Goal: Task Accomplishment & Management: Manage account settings

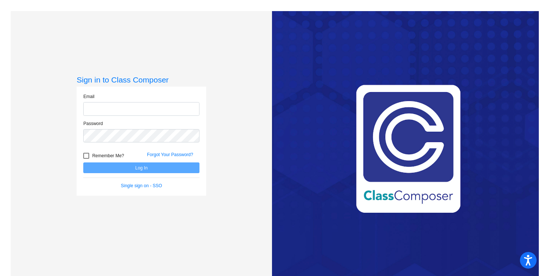
type input "[PERSON_NAME][EMAIL_ADDRESS][PERSON_NAME][DOMAIN_NAME]"
click at [150, 165] on button "Log In" at bounding box center [141, 167] width 116 height 11
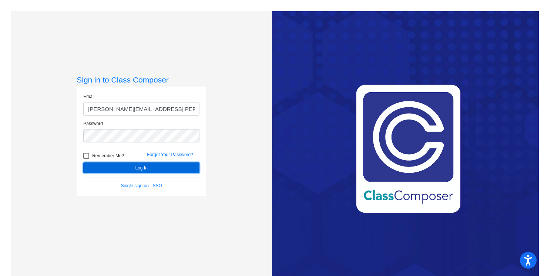
click at [147, 165] on button "Log In" at bounding box center [141, 167] width 116 height 11
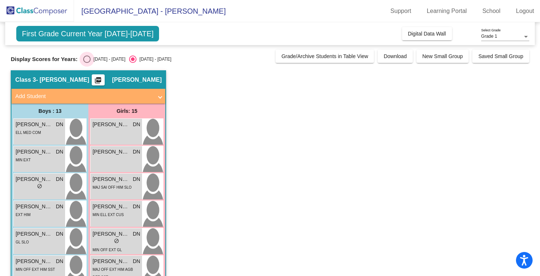
click at [87, 59] on div "Select an option" at bounding box center [86, 58] width 7 height 7
click at [87, 63] on input "[DATE] - [DATE]" at bounding box center [87, 63] width 0 height 0
radio input "true"
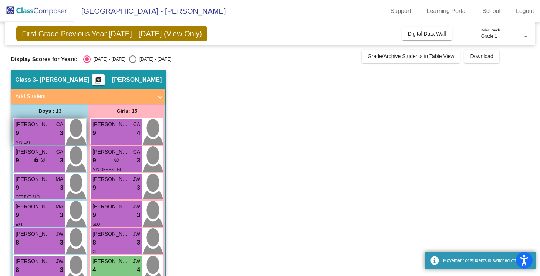
click at [47, 130] on div "9 lock do_not_disturb_alt 3" at bounding box center [40, 133] width 48 height 10
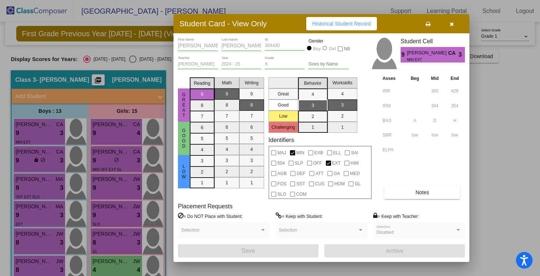
click at [451, 23] on icon "button" at bounding box center [452, 23] width 4 height 5
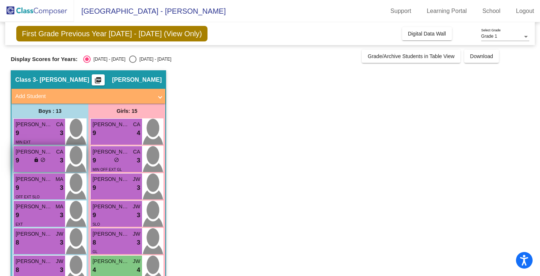
click at [54, 164] on div "9 lock do_not_disturb_alt 3" at bounding box center [40, 161] width 48 height 10
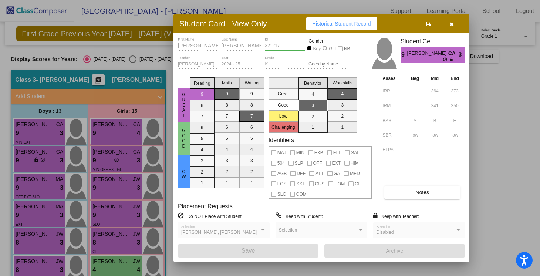
click at [453, 23] on icon "button" at bounding box center [452, 23] width 4 height 5
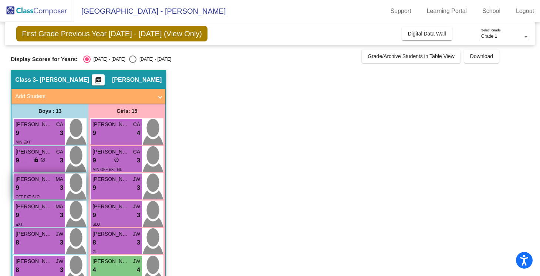
click at [47, 190] on div "9 lock do_not_disturb_alt 3" at bounding box center [40, 188] width 48 height 10
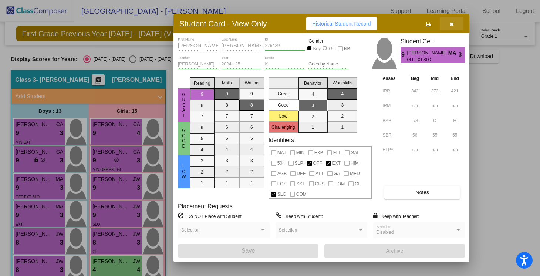
click at [451, 24] on icon "button" at bounding box center [452, 23] width 4 height 5
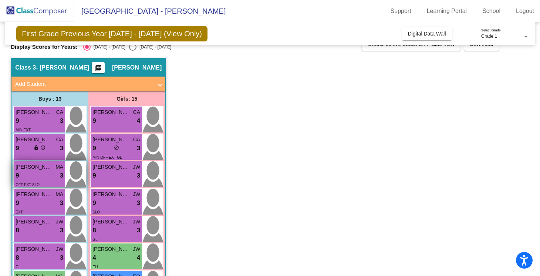
scroll to position [13, 0]
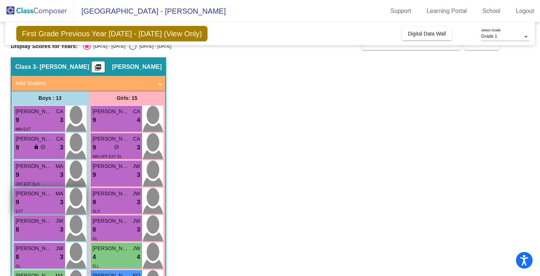
click at [41, 201] on div "9 lock do_not_disturb_alt 3" at bounding box center [40, 203] width 48 height 10
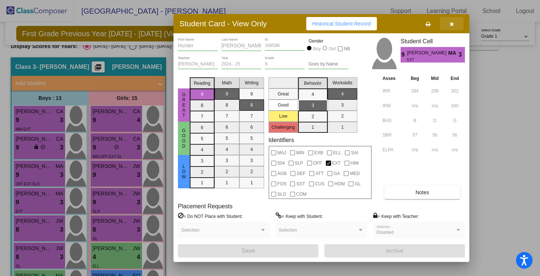
click at [454, 27] on button "button" at bounding box center [452, 23] width 24 height 13
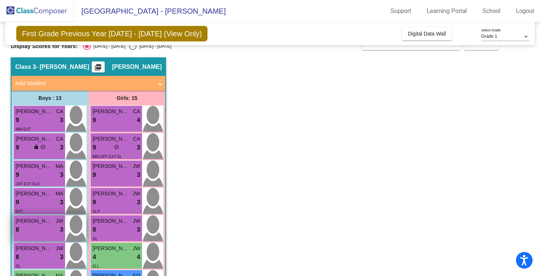
click at [34, 225] on span "[PERSON_NAME]" at bounding box center [34, 221] width 37 height 8
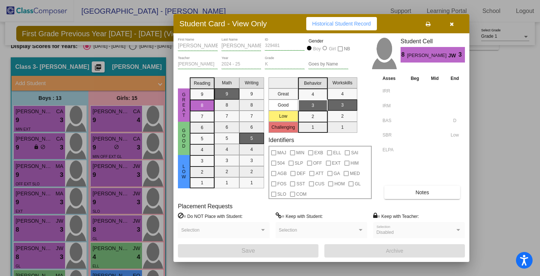
click at [451, 29] on button "button" at bounding box center [452, 23] width 24 height 13
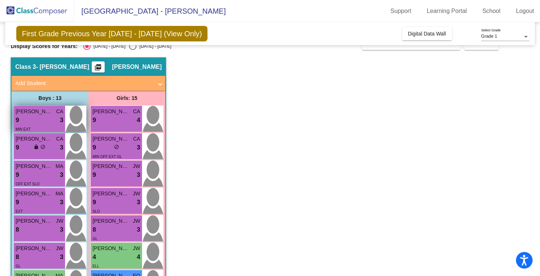
click at [35, 118] on div "9 lock do_not_disturb_alt 3" at bounding box center [40, 120] width 48 height 10
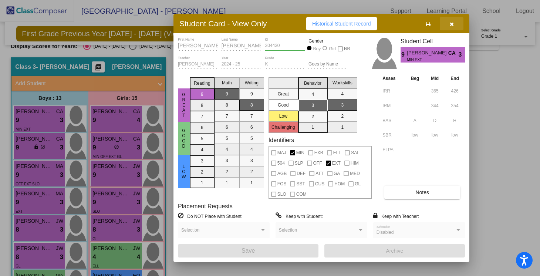
click at [452, 23] on icon "button" at bounding box center [452, 23] width 4 height 5
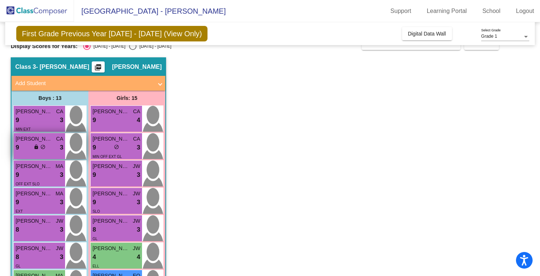
click at [36, 147] on span "lock" at bounding box center [36, 146] width 5 height 5
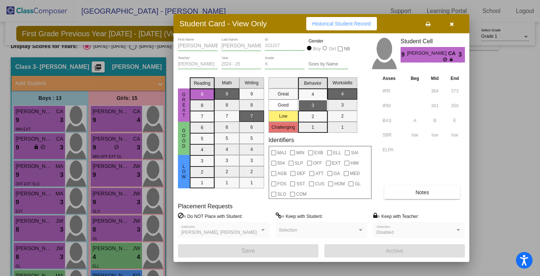
click at [452, 22] on icon "button" at bounding box center [452, 23] width 4 height 5
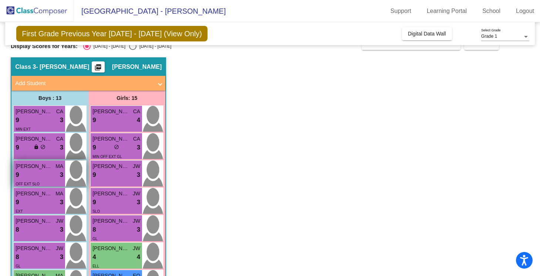
click at [47, 181] on div "OFF EXT SLO" at bounding box center [40, 184] width 48 height 8
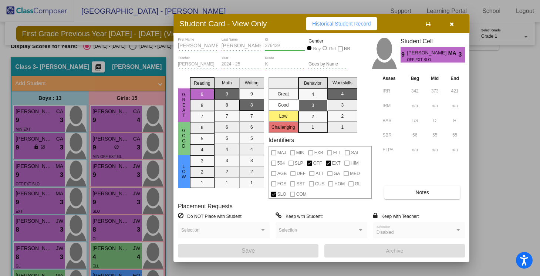
click at [451, 26] on icon "button" at bounding box center [452, 23] width 4 height 5
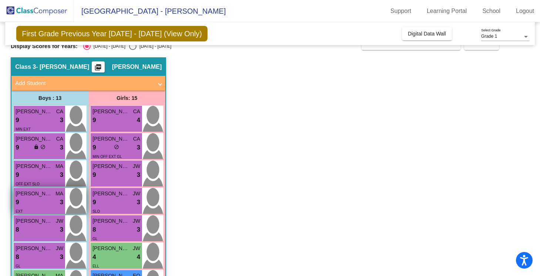
click at [29, 213] on div "EXT" at bounding box center [40, 211] width 48 height 8
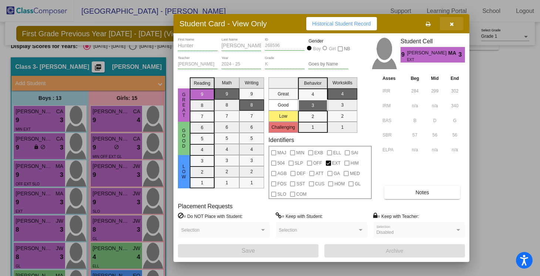
click at [448, 24] on button "button" at bounding box center [452, 23] width 24 height 13
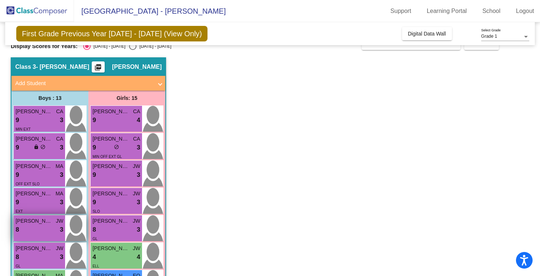
click at [42, 232] on div "8 lock do_not_disturb_alt 3" at bounding box center [40, 230] width 48 height 10
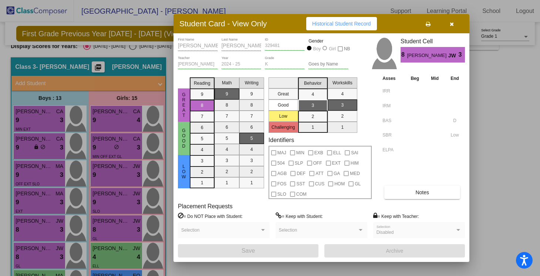
click at [455, 19] on button "button" at bounding box center [452, 23] width 24 height 13
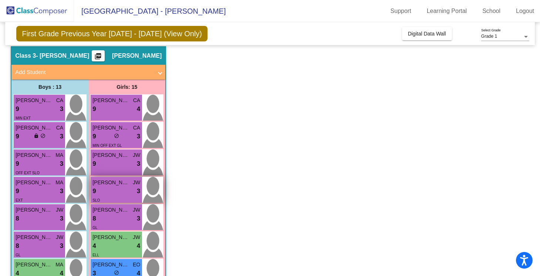
scroll to position [34, 0]
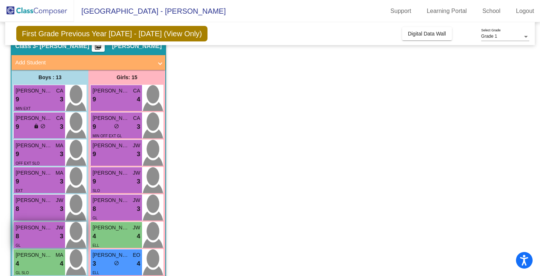
click at [31, 231] on span "[PERSON_NAME]" at bounding box center [34, 228] width 37 height 8
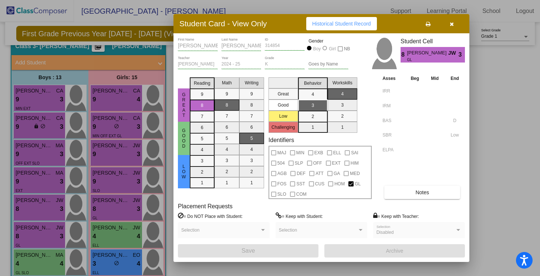
click at [450, 23] on icon "button" at bounding box center [452, 23] width 4 height 5
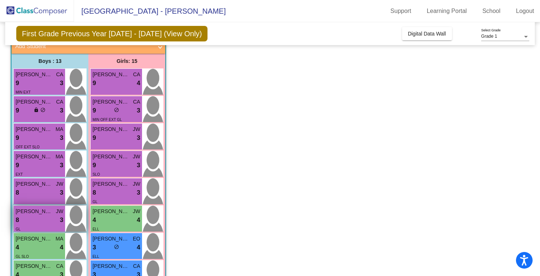
scroll to position [72, 0]
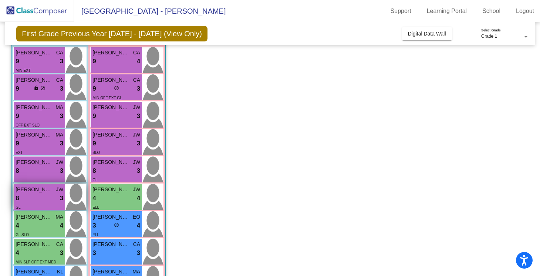
click at [40, 247] on span "[PERSON_NAME]" at bounding box center [34, 244] width 37 height 8
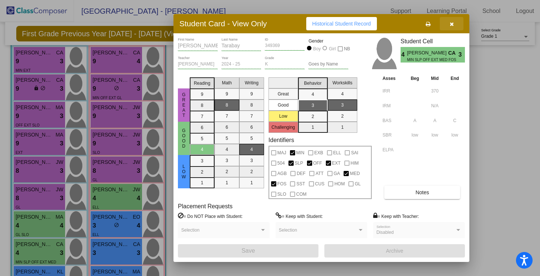
click at [454, 24] on button "button" at bounding box center [452, 23] width 24 height 13
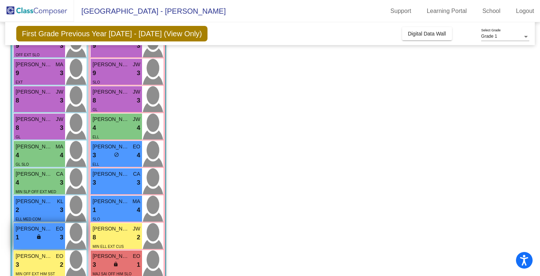
scroll to position [143, 0]
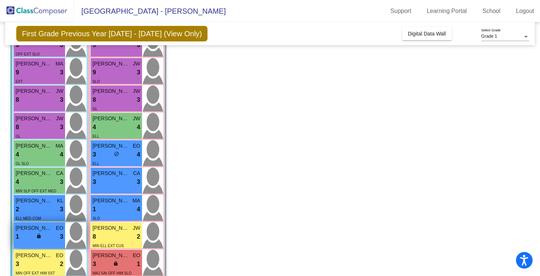
click at [50, 227] on span "[PERSON_NAME]" at bounding box center [34, 228] width 37 height 8
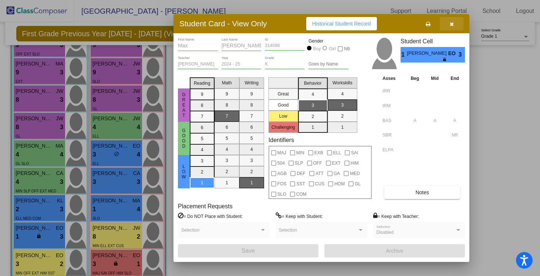
click at [454, 18] on button "button" at bounding box center [452, 23] width 24 height 13
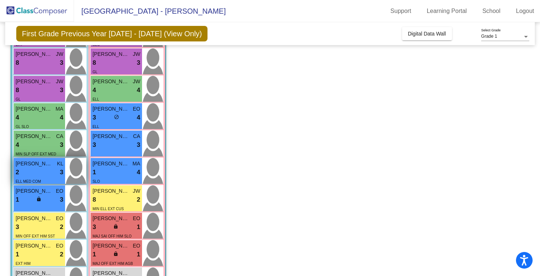
scroll to position [186, 0]
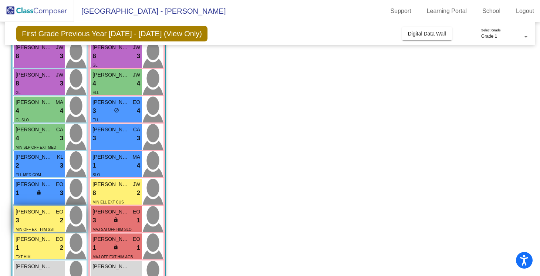
click at [41, 232] on div "MIN OFF EXT HIM SST" at bounding box center [35, 229] width 39 height 8
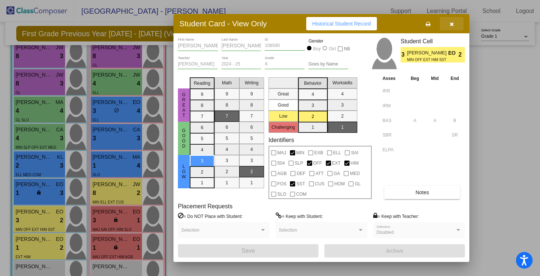
click at [450, 21] on span "button" at bounding box center [452, 24] width 4 height 6
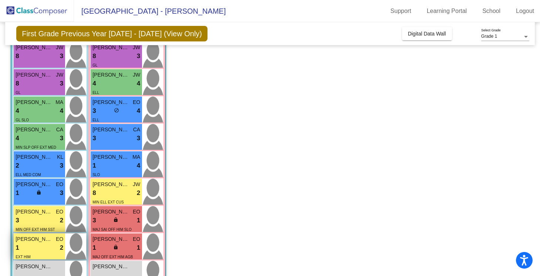
click at [46, 254] on div "EXT HIM" at bounding box center [40, 257] width 48 height 8
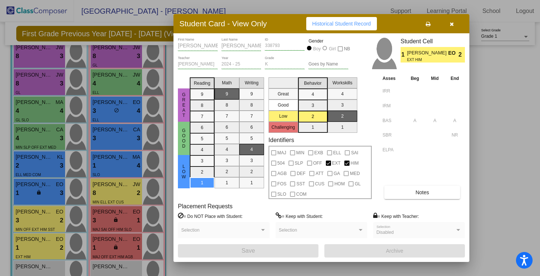
click at [450, 29] on button "button" at bounding box center [452, 23] width 24 height 13
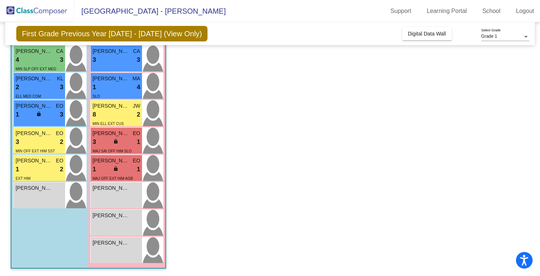
scroll to position [0, 0]
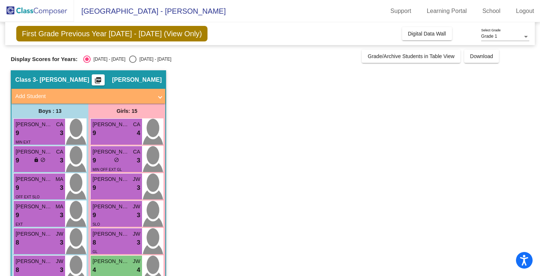
click at [0, 0] on div "Girls: 15" at bounding box center [0, 0] width 0 height 0
click at [126, 126] on span "[PERSON_NAME]" at bounding box center [110, 125] width 37 height 8
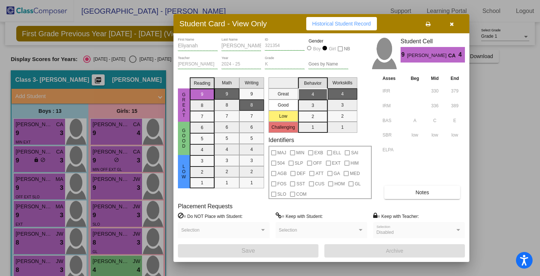
click at [452, 23] on icon "button" at bounding box center [452, 23] width 4 height 5
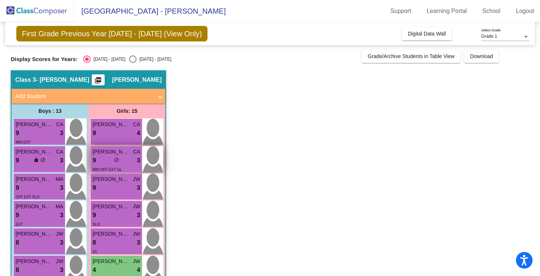
click at [117, 159] on span "do_not_disturb_alt" at bounding box center [116, 159] width 5 height 5
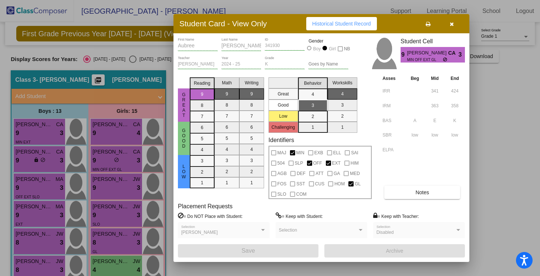
click at [450, 28] on button "button" at bounding box center [452, 23] width 24 height 13
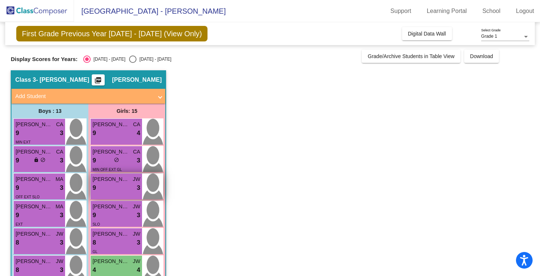
click at [131, 188] on div "9 lock do_not_disturb_alt 3" at bounding box center [116, 188] width 48 height 10
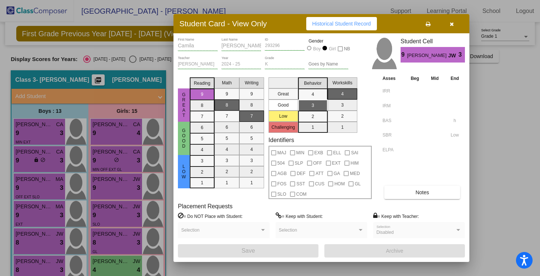
click at [455, 24] on button "button" at bounding box center [452, 23] width 24 height 13
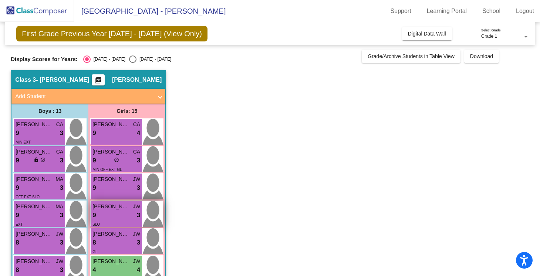
click at [133, 211] on div "9 lock do_not_disturb_alt 3" at bounding box center [116, 216] width 48 height 10
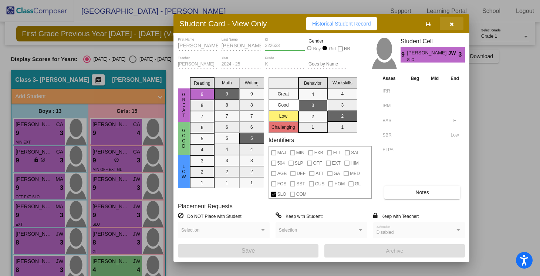
click at [454, 21] on button "button" at bounding box center [452, 23] width 24 height 13
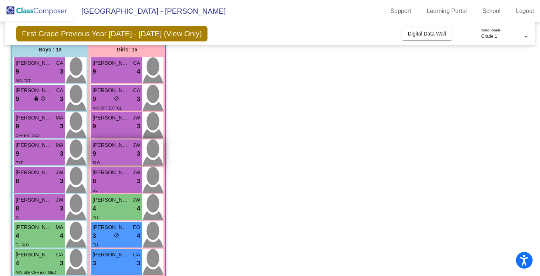
scroll to position [74, 0]
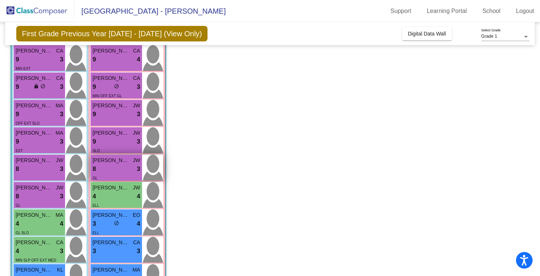
click at [121, 168] on div "8 lock do_not_disturb_alt 3" at bounding box center [116, 169] width 48 height 10
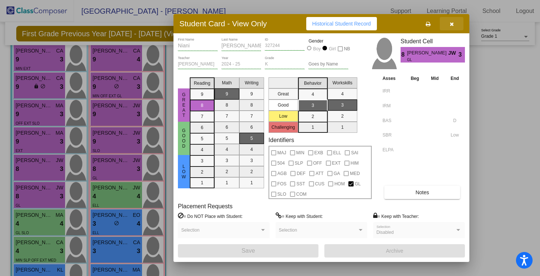
click at [455, 27] on button "button" at bounding box center [452, 23] width 24 height 13
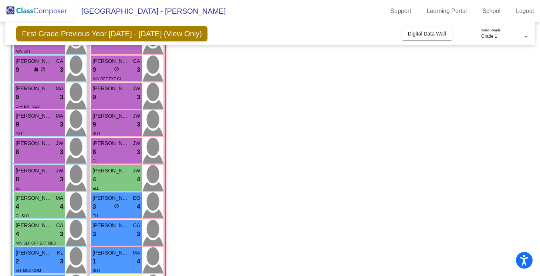
scroll to position [93, 0]
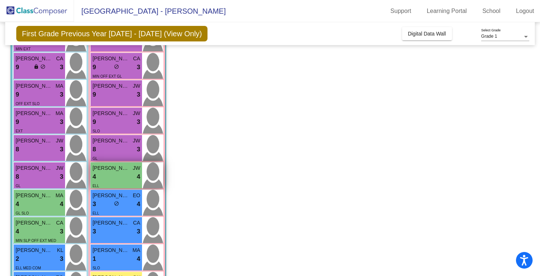
click at [117, 176] on div "4 lock do_not_disturb_alt 4" at bounding box center [116, 177] width 48 height 10
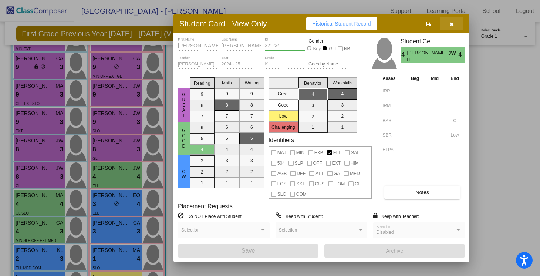
click at [453, 25] on icon "button" at bounding box center [452, 23] width 4 height 5
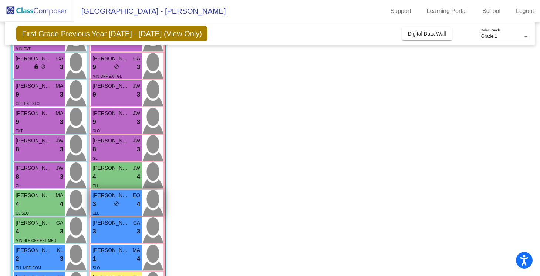
click at [105, 209] on div "ELL" at bounding box center [116, 213] width 48 height 8
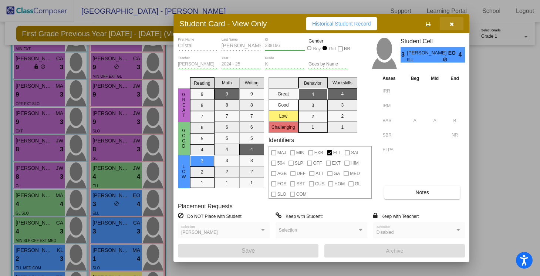
click at [453, 27] on button "button" at bounding box center [452, 23] width 24 height 13
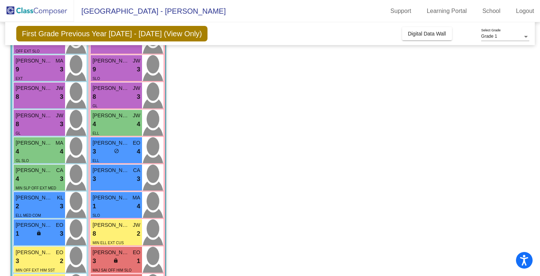
scroll to position [161, 0]
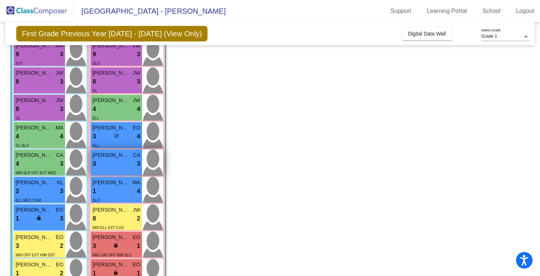
click at [129, 164] on div "3 lock do_not_disturb_alt 3" at bounding box center [116, 164] width 48 height 10
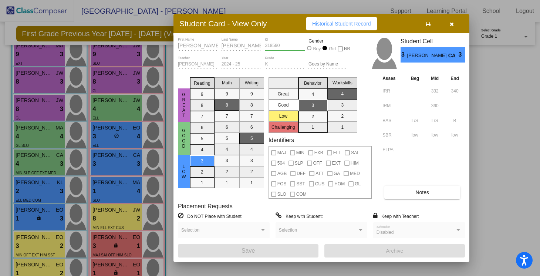
click at [450, 26] on icon "button" at bounding box center [452, 23] width 4 height 5
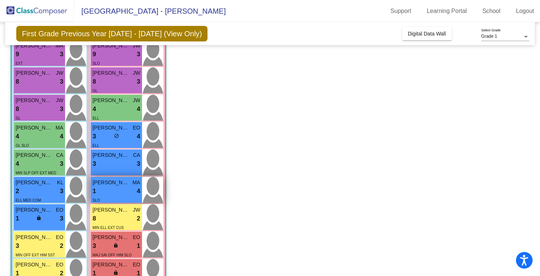
click at [123, 190] on div "1 lock do_not_disturb_alt 4" at bounding box center [116, 191] width 48 height 10
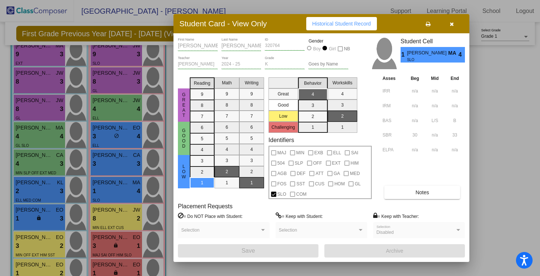
click at [449, 25] on button "button" at bounding box center [452, 23] width 24 height 13
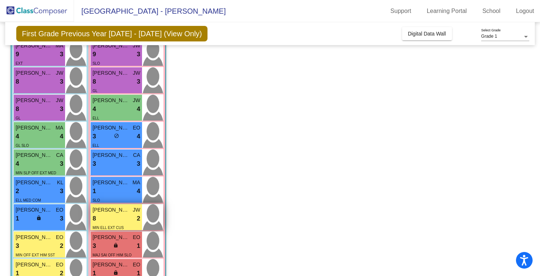
click at [128, 213] on span "[PERSON_NAME]" at bounding box center [110, 210] width 37 height 8
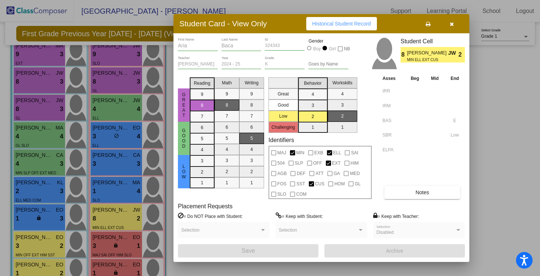
click at [452, 21] on icon "button" at bounding box center [452, 23] width 4 height 5
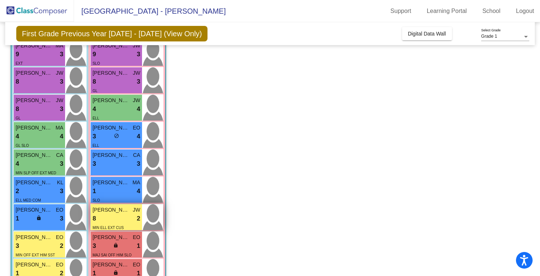
scroll to position [174, 0]
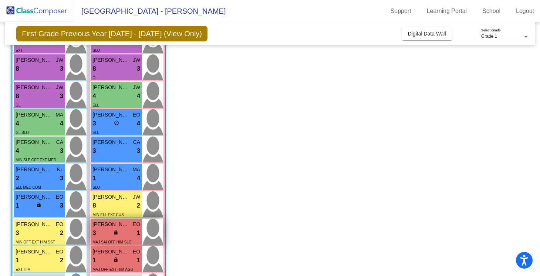
click at [125, 228] on div "3 lock do_not_disturb_alt 1" at bounding box center [116, 233] width 48 height 10
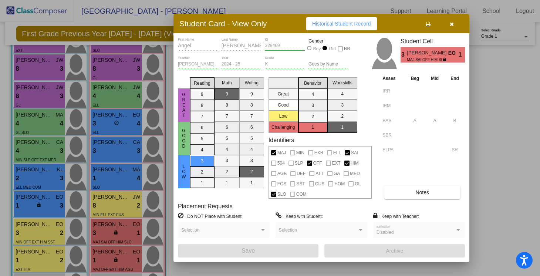
click at [452, 22] on icon "button" at bounding box center [452, 23] width 4 height 5
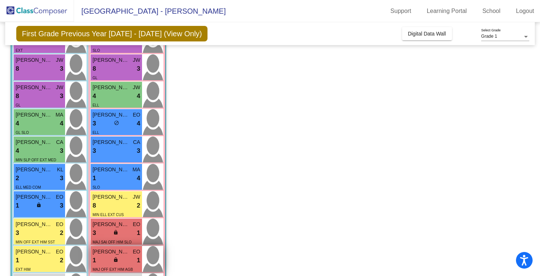
click at [131, 259] on div "1 lock do_not_disturb_alt 1" at bounding box center [116, 261] width 48 height 10
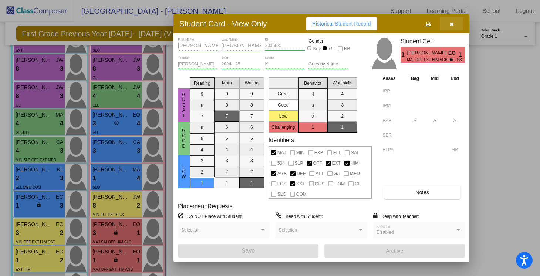
click at [452, 24] on icon "button" at bounding box center [452, 23] width 4 height 5
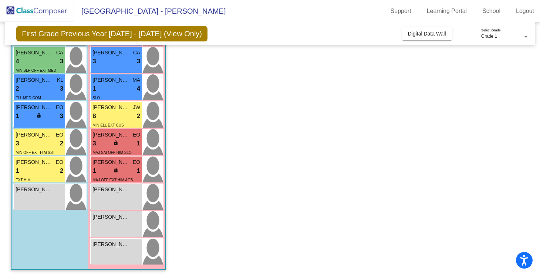
scroll to position [265, 0]
